Goal: Transaction & Acquisition: Purchase product/service

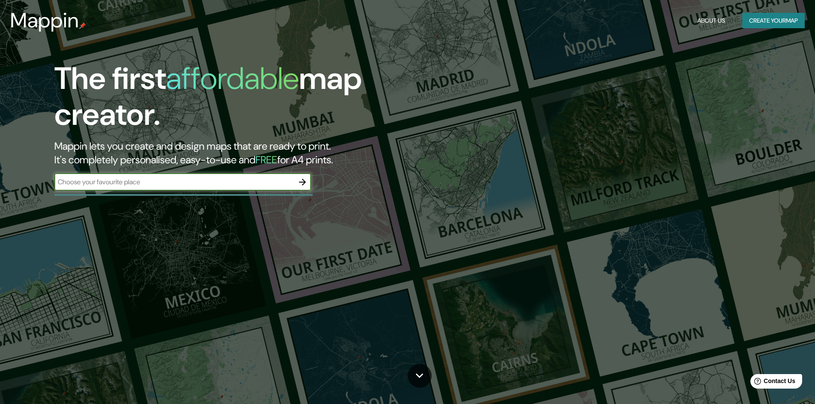
click at [169, 186] on input "text" at bounding box center [174, 182] width 240 height 10
type input "[GEOGRAPHIC_DATA]"
click at [302, 180] on icon "button" at bounding box center [302, 182] width 10 height 10
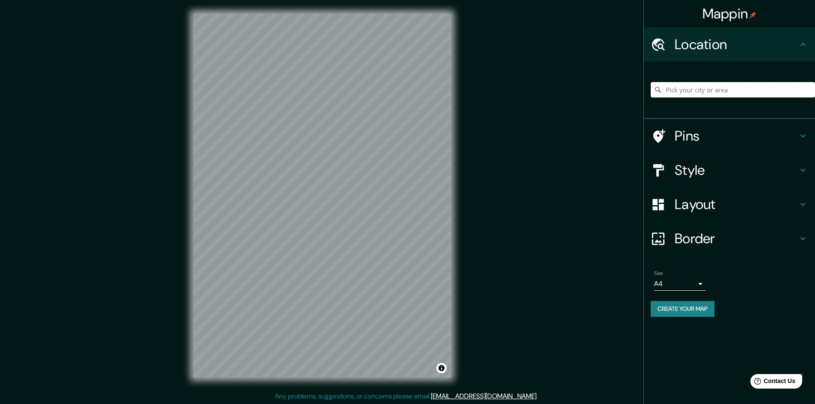
click at [724, 86] on input "Pick your city or area" at bounding box center [733, 89] width 164 height 15
type input "[GEOGRAPHIC_DATA]"
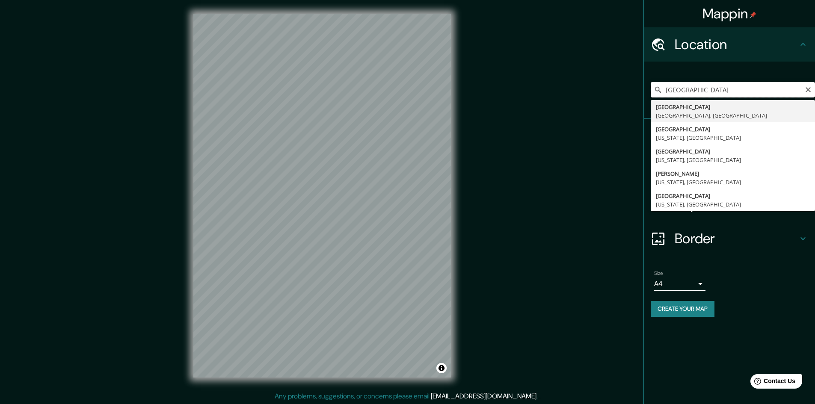
drag, startPoint x: 697, startPoint y: 85, endPoint x: 641, endPoint y: 94, distance: 57.1
click at [641, 94] on div "Mappin Location [GEOGRAPHIC_DATA][PERSON_NAME][GEOGRAPHIC_DATA] [GEOGRAPHIC_DAT…" at bounding box center [407, 202] width 815 height 405
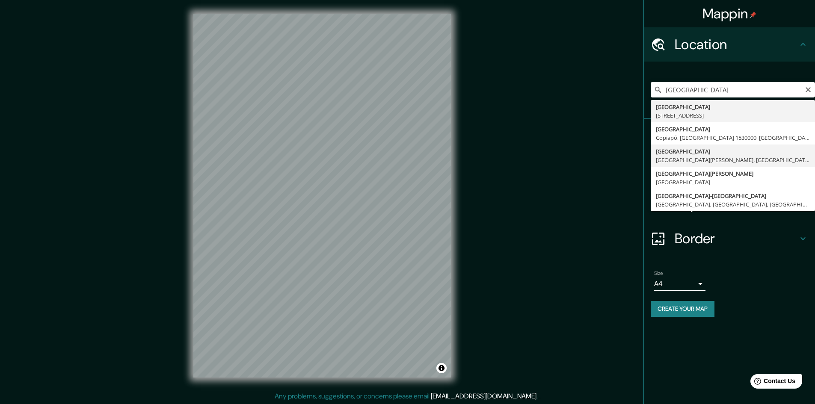
type input "[GEOGRAPHIC_DATA], [GEOGRAPHIC_DATA][PERSON_NAME], [GEOGRAPHIC_DATA]"
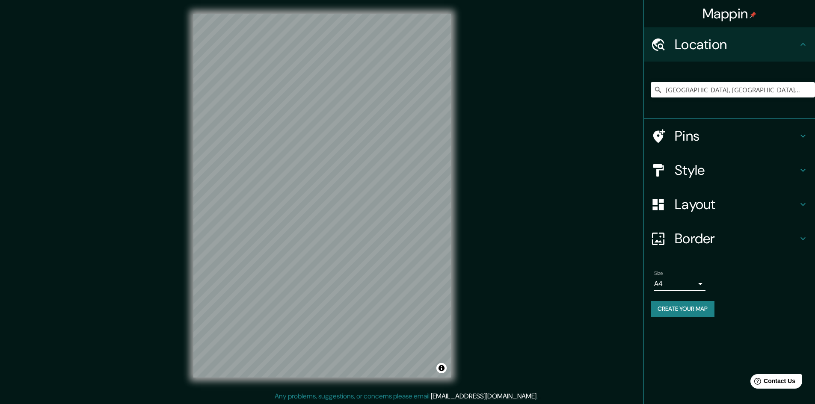
scroll to position [1, 0]
click at [787, 168] on h4 "Style" at bounding box center [736, 170] width 123 height 17
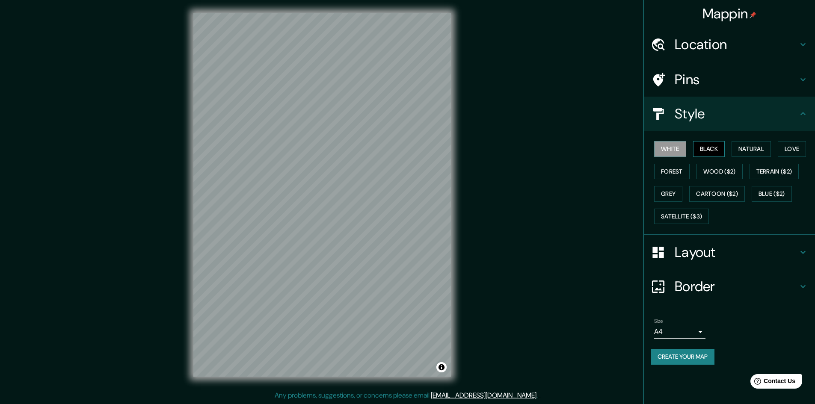
click at [701, 145] on button "Black" at bounding box center [709, 149] width 32 height 16
click at [751, 150] on button "Natural" at bounding box center [750, 149] width 39 height 16
click at [726, 172] on button "Wood ($2)" at bounding box center [719, 172] width 46 height 16
click at [675, 175] on button "Forest" at bounding box center [672, 172] width 36 height 16
click at [786, 152] on button "Love" at bounding box center [792, 149] width 28 height 16
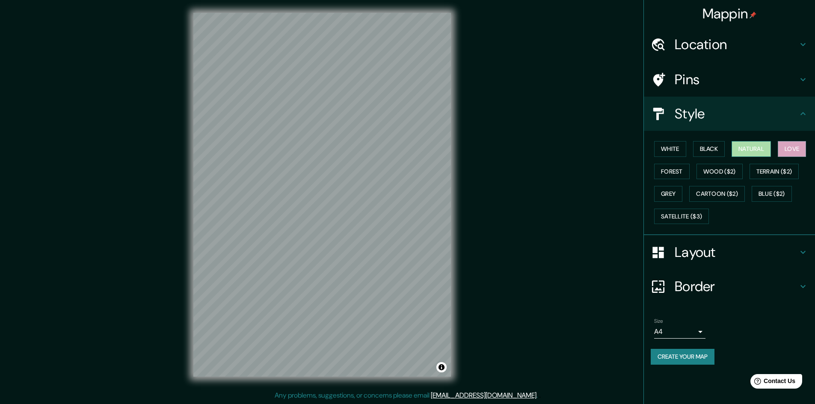
click at [757, 148] on button "Natural" at bounding box center [750, 149] width 39 height 16
click at [728, 150] on div "White Black Natural Love Forest Wood ($2) Terrain ($2) Grey Cartoon ($2) Blue (…" at bounding box center [733, 183] width 164 height 90
click at [694, 150] on button "Black" at bounding box center [709, 149] width 32 height 16
click at [681, 150] on button "White" at bounding box center [670, 149] width 32 height 16
click at [669, 170] on button "Forest" at bounding box center [672, 172] width 36 height 16
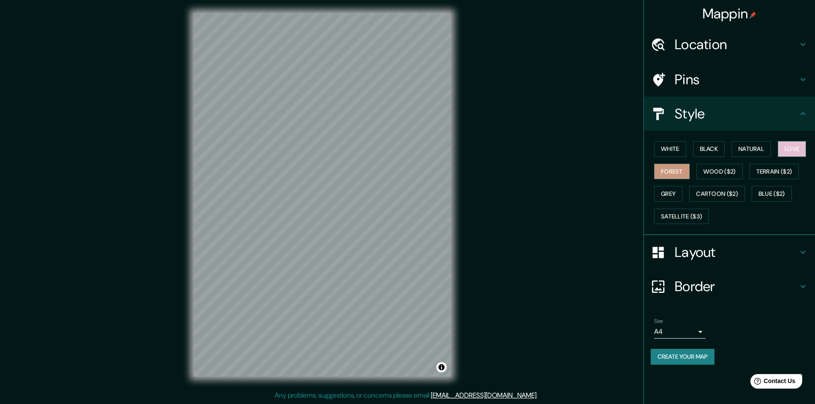
click at [787, 146] on button "Love" at bounding box center [792, 149] width 28 height 16
click at [760, 147] on button "Natural" at bounding box center [750, 149] width 39 height 16
click at [734, 252] on h4 "Layout" at bounding box center [736, 252] width 123 height 17
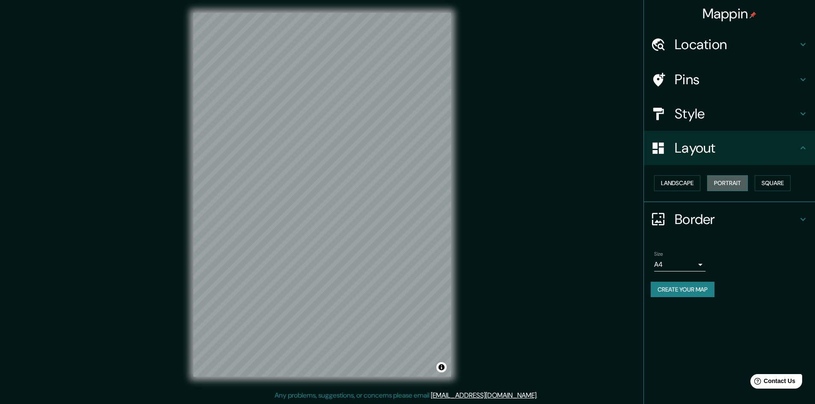
click at [728, 181] on button "Portrait" at bounding box center [727, 183] width 41 height 16
click at [731, 188] on button "Portrait" at bounding box center [727, 183] width 41 height 16
click at [702, 263] on body "Mappin Location [GEOGRAPHIC_DATA], [GEOGRAPHIC_DATA][PERSON_NAME], [GEOGRAPHIC_…" at bounding box center [407, 201] width 815 height 404
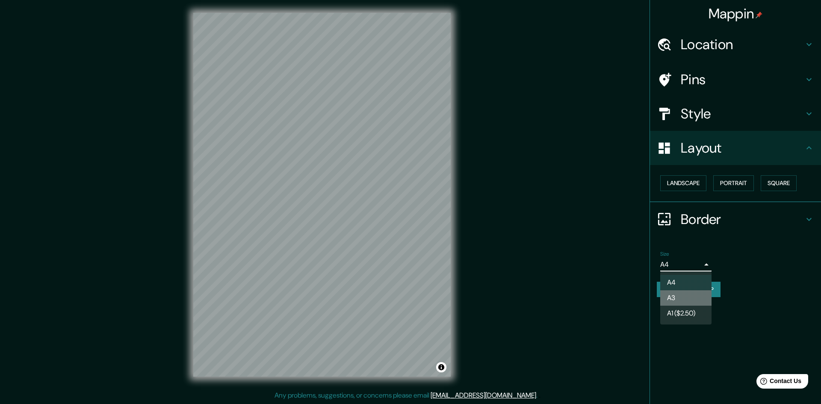
click at [691, 296] on li "A3" at bounding box center [685, 297] width 51 height 15
type input "a4"
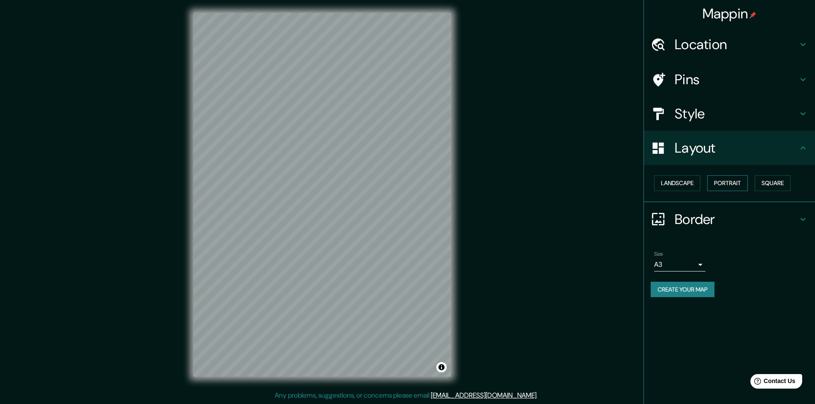
click at [731, 180] on button "Portrait" at bounding box center [727, 183] width 41 height 16
click at [677, 180] on button "Landscape" at bounding box center [677, 183] width 46 height 16
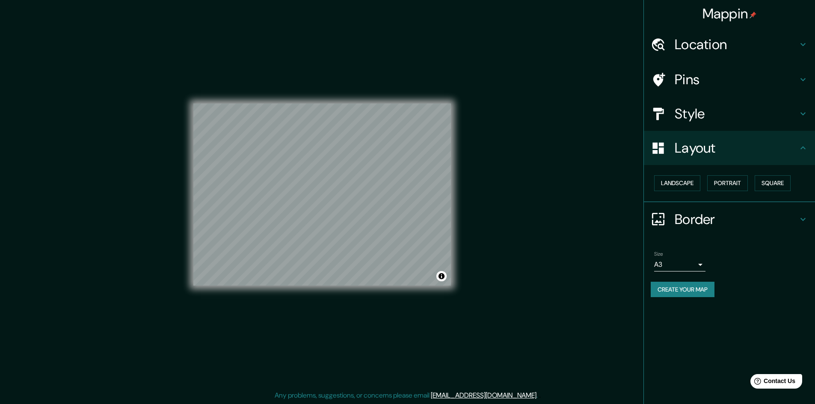
click at [747, 71] on div "Pins" at bounding box center [729, 79] width 171 height 34
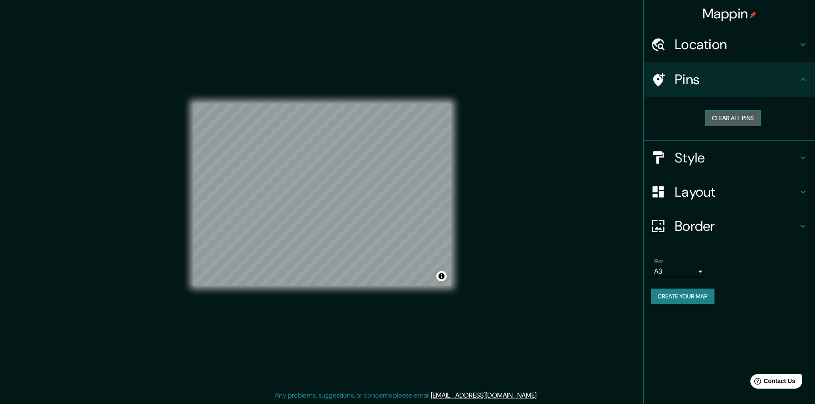
click at [744, 119] on button "Clear all pins" at bounding box center [733, 118] width 56 height 16
click at [770, 49] on h4 "Location" at bounding box center [736, 44] width 123 height 17
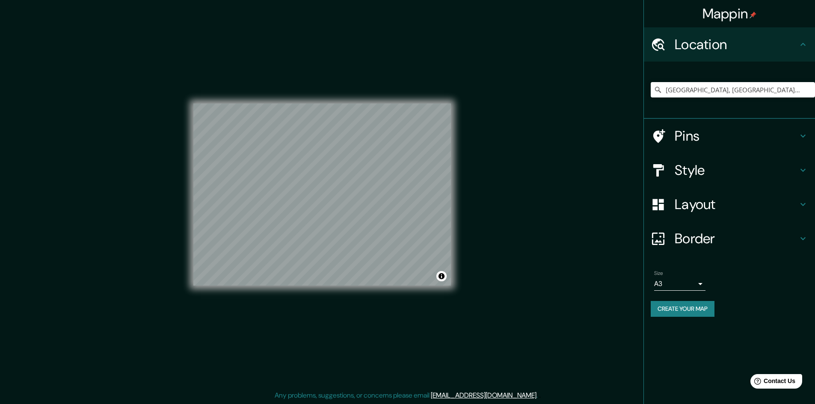
click at [712, 228] on div "Border" at bounding box center [729, 239] width 171 height 34
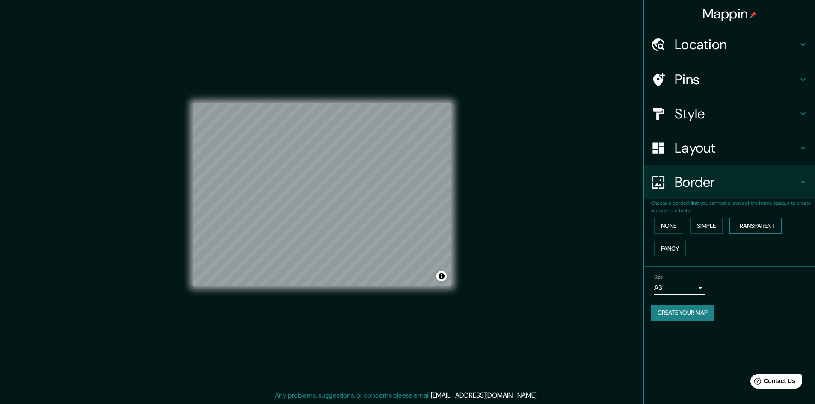
click at [749, 224] on button "Transparent" at bounding box center [755, 226] width 52 height 16
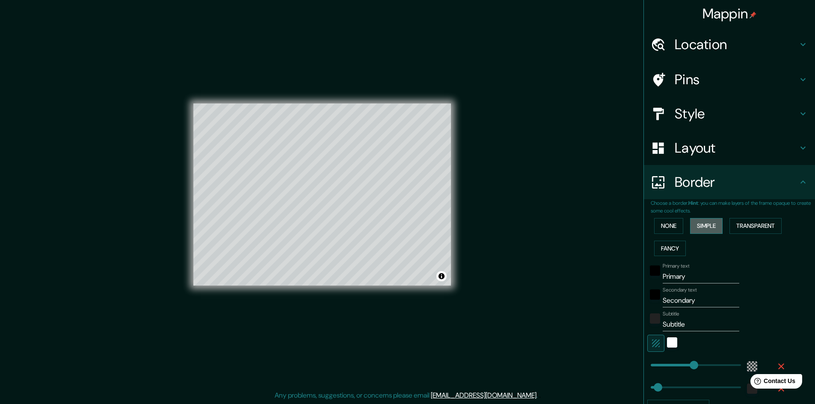
click at [690, 226] on button "Simple" at bounding box center [706, 226] width 33 height 16
click at [666, 224] on button "None" at bounding box center [668, 226] width 29 height 16
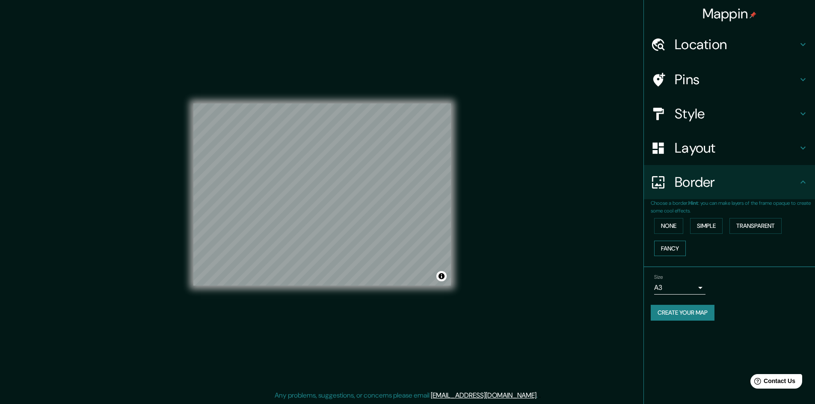
click at [668, 246] on button "Fancy" at bounding box center [670, 249] width 32 height 16
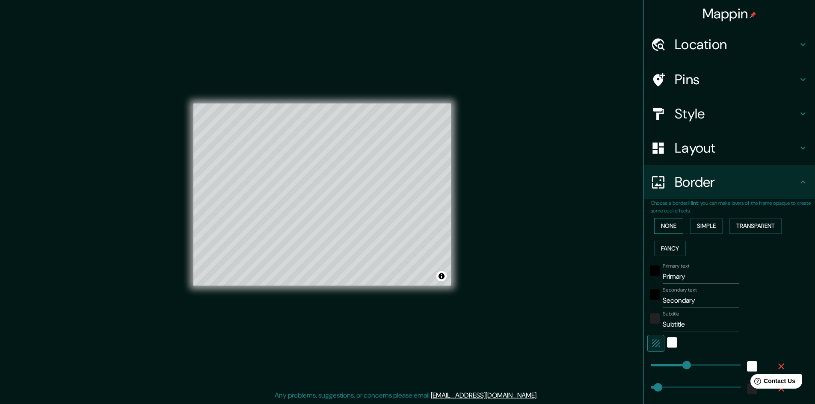
click at [665, 232] on button "None" at bounding box center [668, 226] width 29 height 16
